Goal: Transaction & Acquisition: Purchase product/service

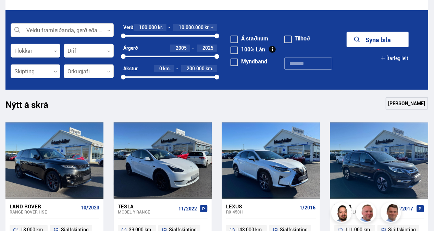
scroll to position [200, 0]
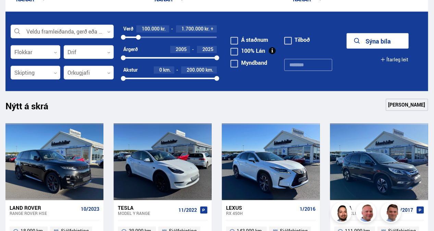
drag, startPoint x: 216, startPoint y: 37, endPoint x: 138, endPoint y: 41, distance: 77.5
click at [138, 41] on div "Verð 100.000 kr. 1.700.000 kr. + 100000 1689560" at bounding box center [169, 35] width 93 height 21
drag, startPoint x: 216, startPoint y: 78, endPoint x: 169, endPoint y: 83, distance: 47.8
click at [169, 83] on div "Akstur 0 km. 100.000 km. 0 97314" at bounding box center [169, 75] width 93 height 18
click at [385, 38] on button "Sýna 12 bíla" at bounding box center [378, 40] width 62 height 15
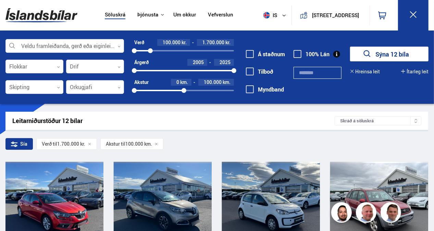
drag, startPoint x: 432, startPoint y: 29, endPoint x: 435, endPoint y: 63, distance: 33.7
